Goal: Navigation & Orientation: Find specific page/section

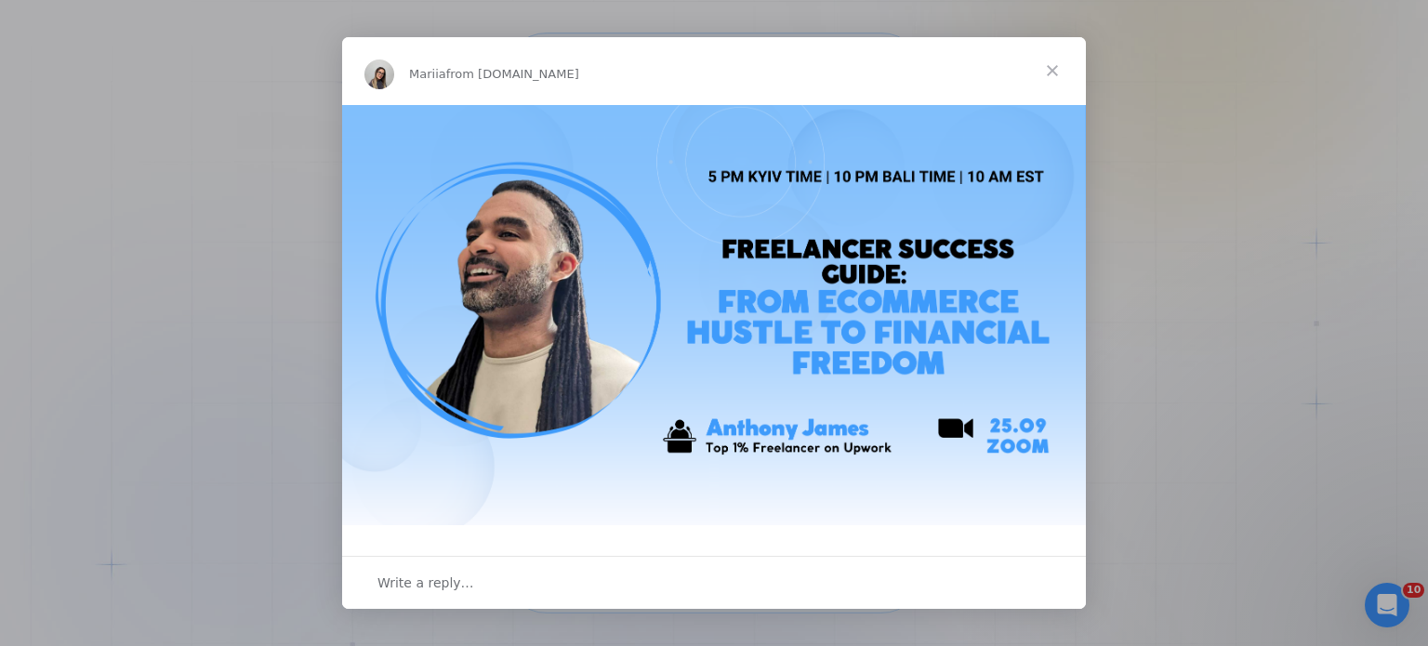
click at [1050, 74] on span "Close" at bounding box center [1052, 70] width 67 height 67
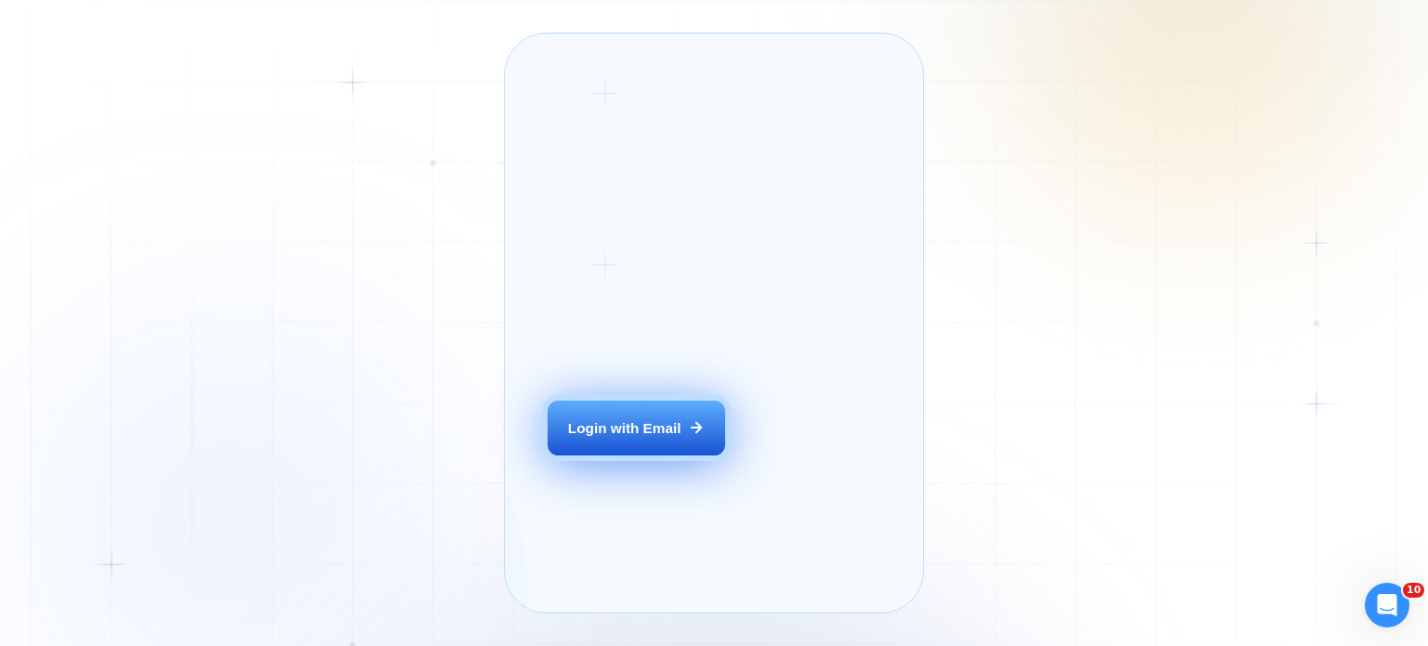
click at [662, 440] on button "Login with Email" at bounding box center [636, 429] width 177 height 56
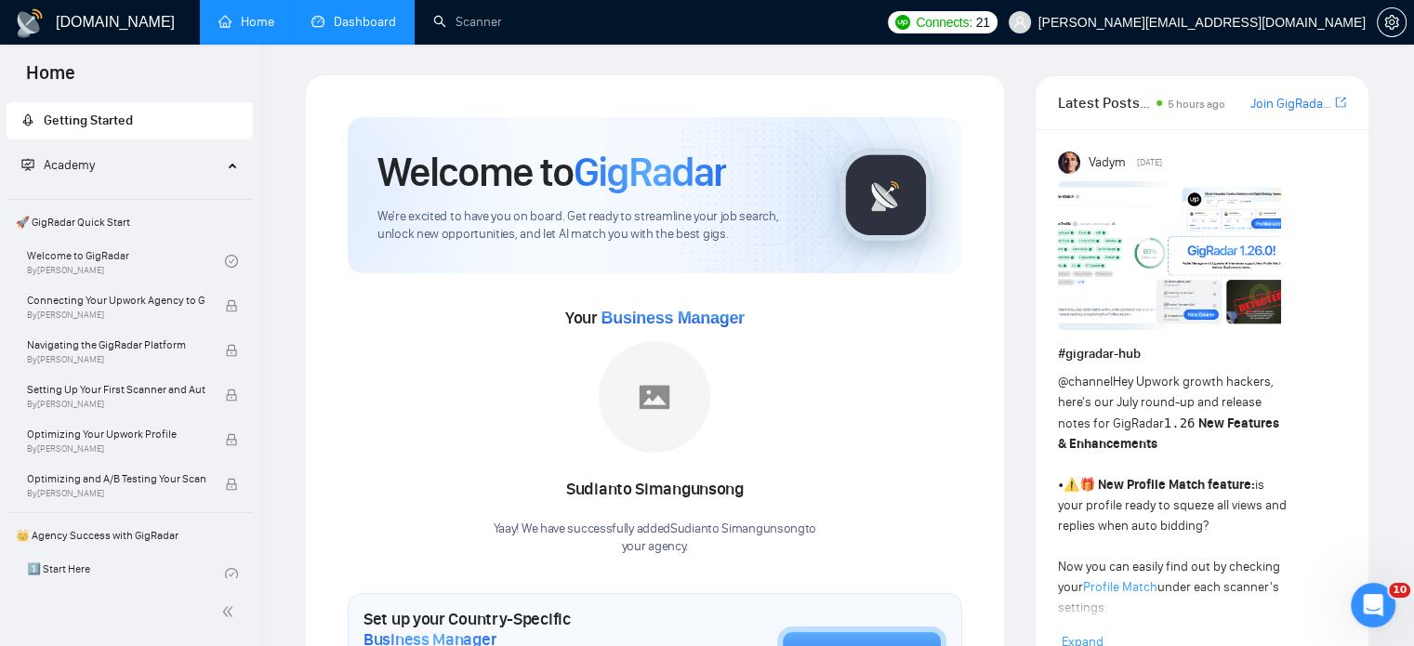
click at [348, 25] on link "Dashboard" at bounding box center [353, 22] width 85 height 16
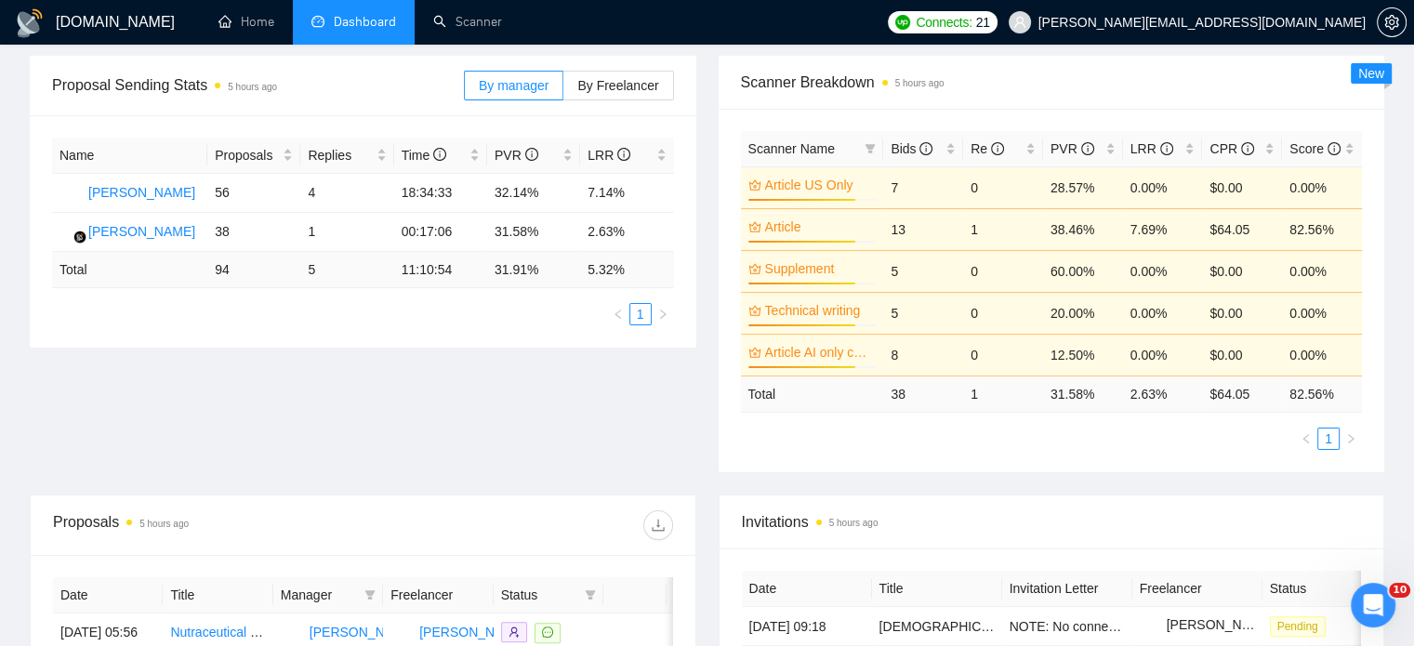
scroll to position [186, 0]
